Goal: Information Seeking & Learning: Learn about a topic

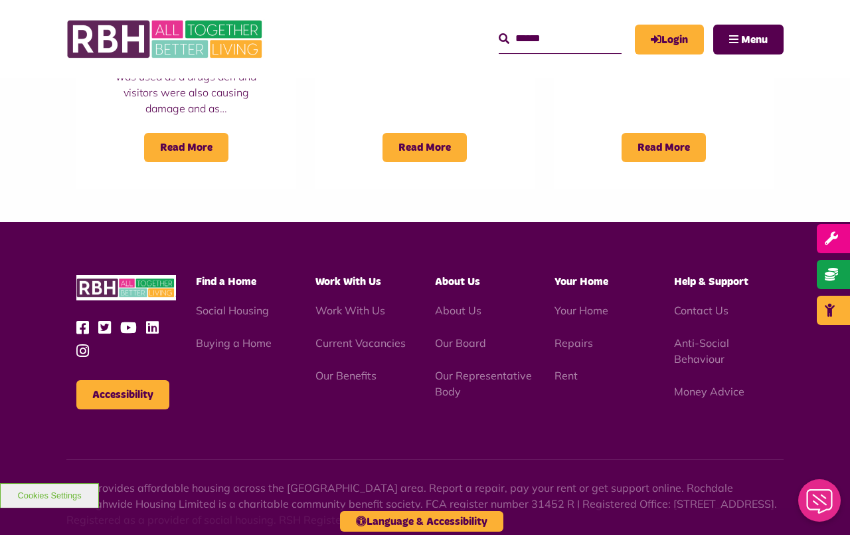
click at [84, 320] on icon at bounding box center [85, 327] width 19 height 15
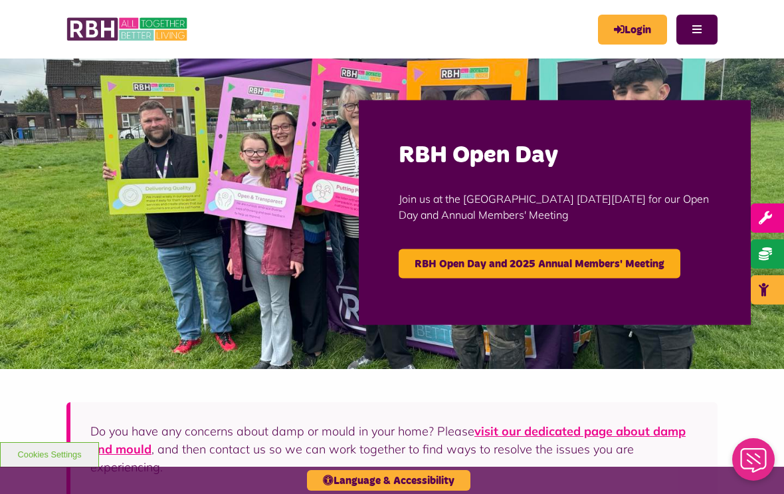
click at [702, 23] on button "Menu" at bounding box center [696, 30] width 41 height 30
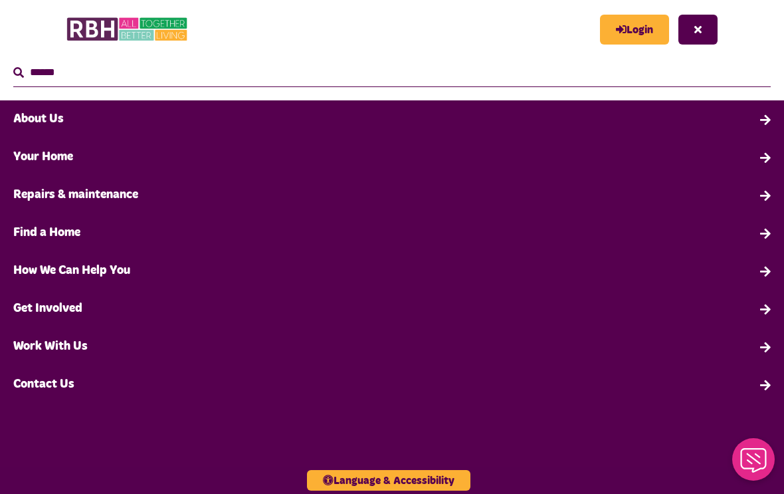
click at [29, 156] on link "Your Home" at bounding box center [392, 157] width 784 height 38
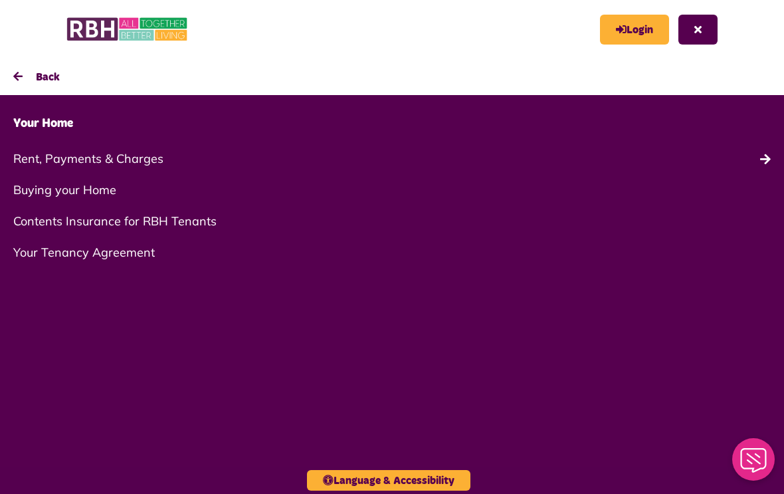
click at [42, 189] on link "Buying your Home" at bounding box center [392, 189] width 784 height 31
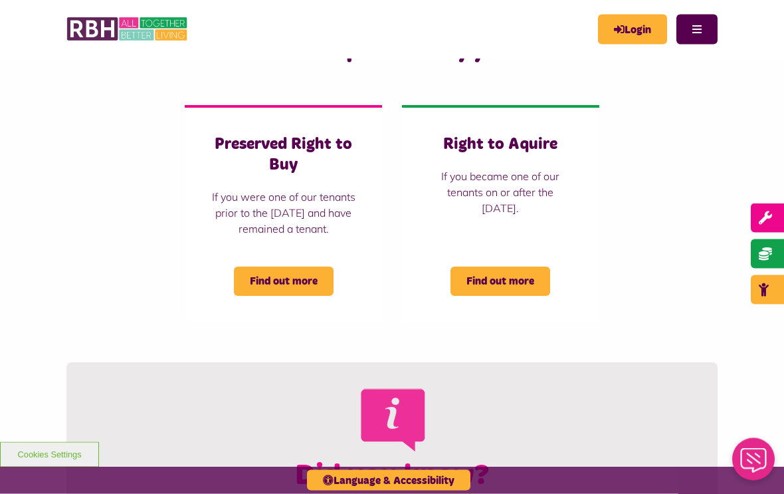
scroll to position [298, 0]
click at [268, 288] on span "Find out more" at bounding box center [284, 280] width 100 height 29
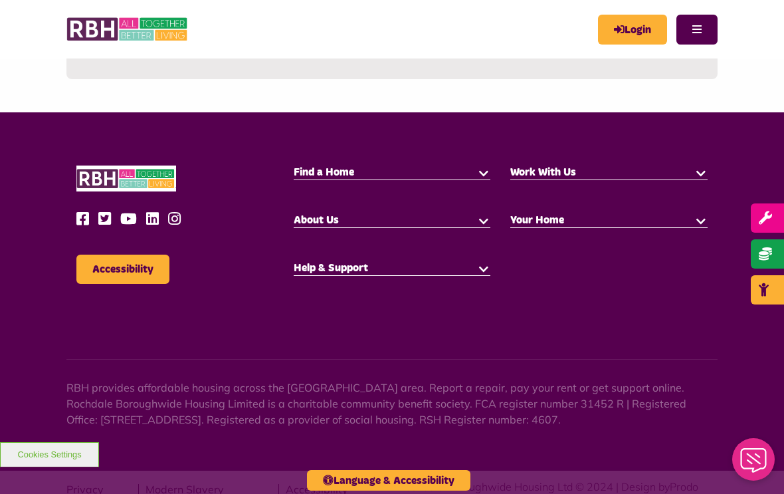
scroll to position [2155, 0]
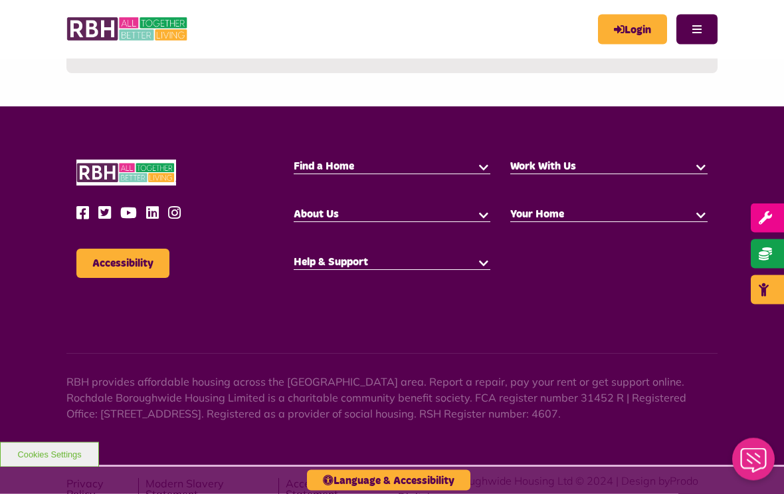
click at [149, 206] on icon at bounding box center [155, 213] width 19 height 15
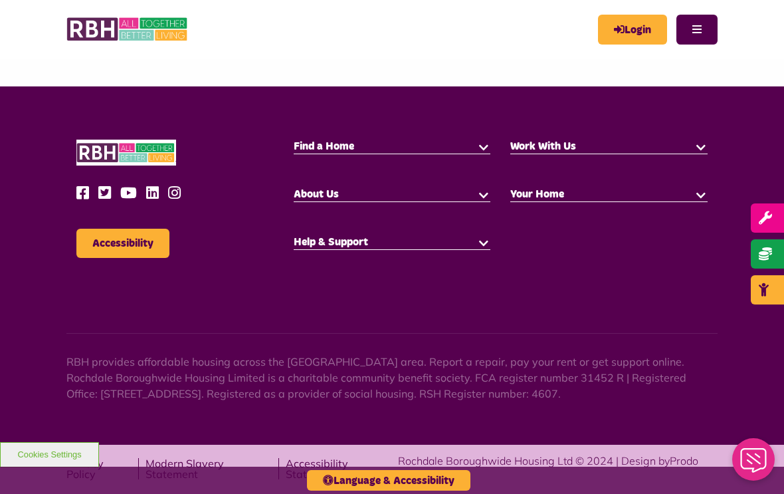
scroll to position [2177, 0]
